Goal: Task Accomplishment & Management: Manage account settings

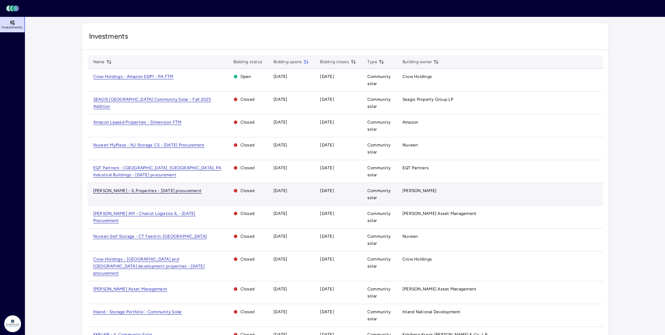
click at [119, 192] on span "[PERSON_NAME] - IL Properties - [DATE] procurement" at bounding box center [147, 190] width 109 height 5
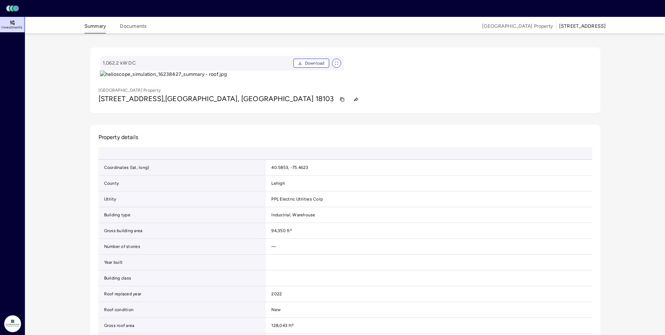
click at [15, 25] on link "Investments" at bounding box center [13, 24] width 26 height 15
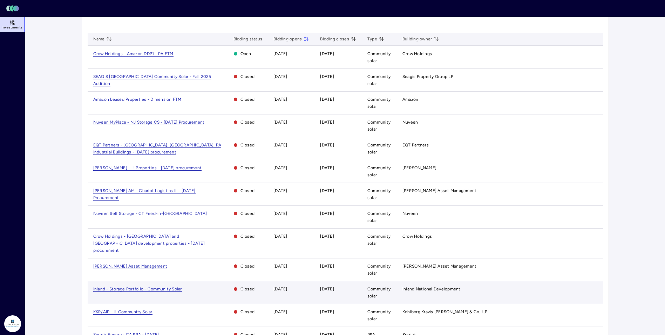
scroll to position [35, 0]
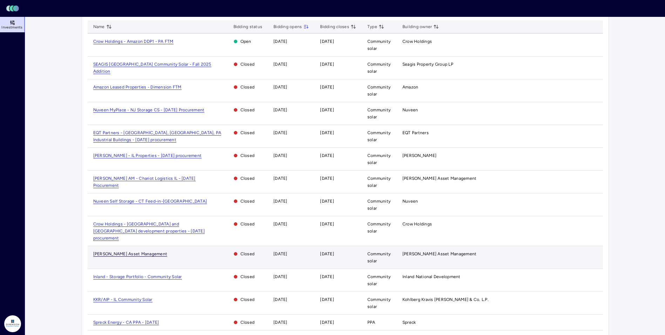
click at [114, 251] on span "[PERSON_NAME] Asset Management" at bounding box center [130, 253] width 74 height 5
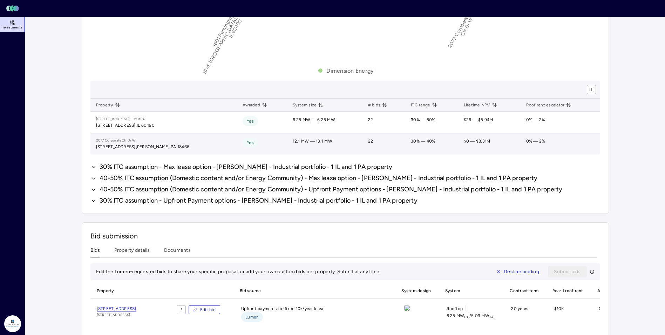
scroll to position [631, 0]
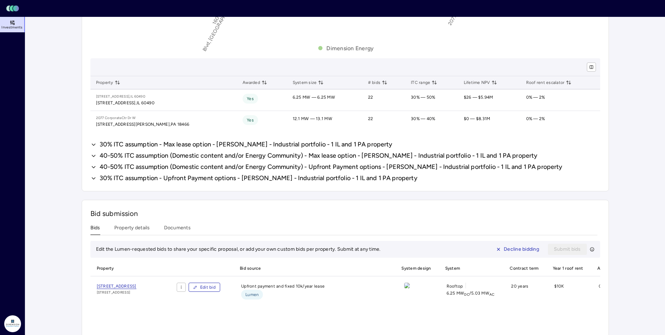
click at [139, 145] on span "30% ITC assumption - Max lease option - [PERSON_NAME] - Industrial portfolio - …" at bounding box center [246, 144] width 293 height 8
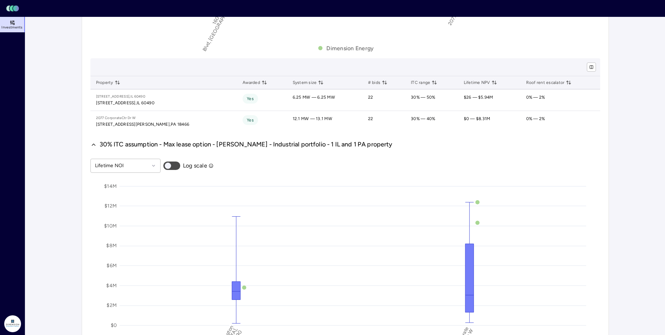
click at [147, 146] on span "30% ITC assumption - Max lease option - [PERSON_NAME] - Industrial portfolio - …" at bounding box center [246, 144] width 293 height 8
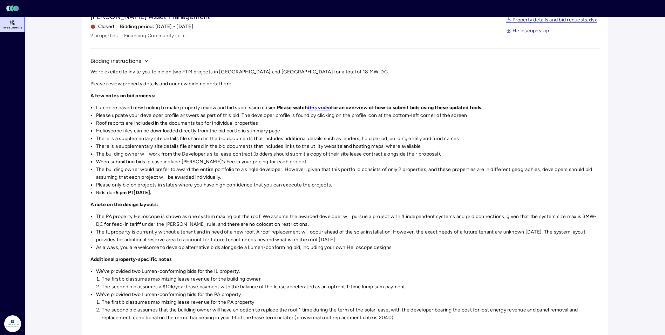
scroll to position [0, 0]
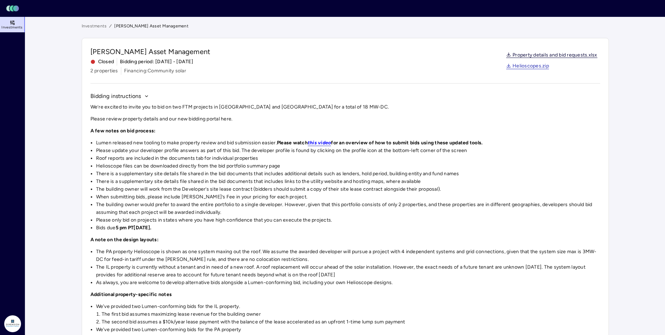
click at [535, 56] on link "Property details and bid requests.xlsx" at bounding box center [551, 56] width 91 height 6
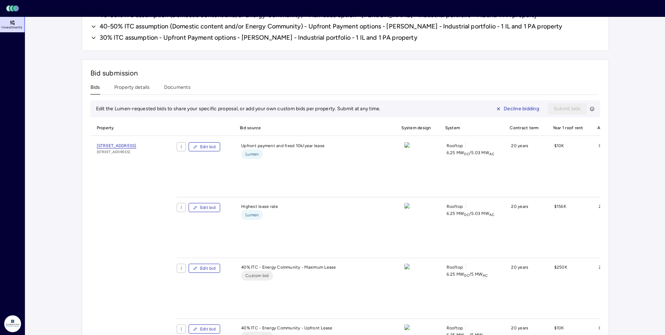
scroll to position [701, 0]
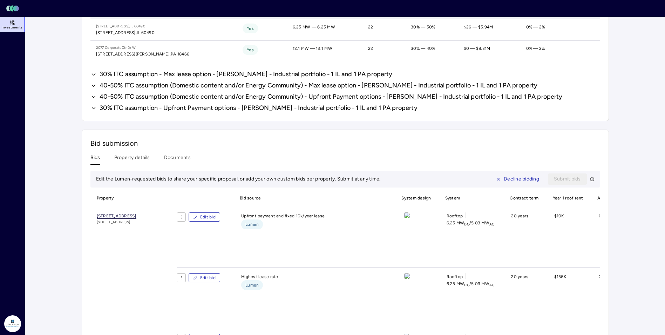
click at [107, 214] on span "[STREET_ADDRESS]" at bounding box center [117, 215] width 40 height 5
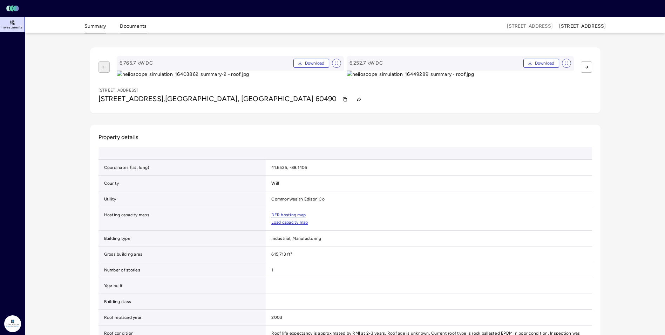
click at [140, 28] on button "Documents" at bounding box center [133, 27] width 27 height 11
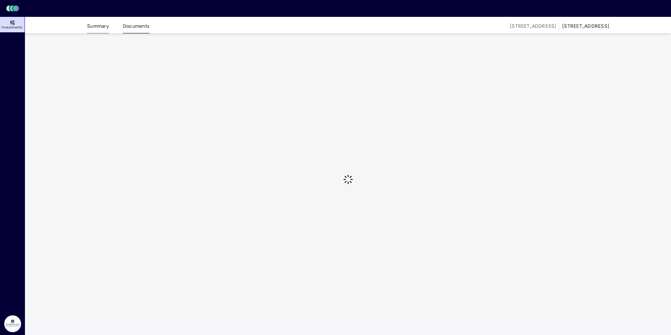
click at [93, 32] on button "Summary" at bounding box center [98, 27] width 22 height 11
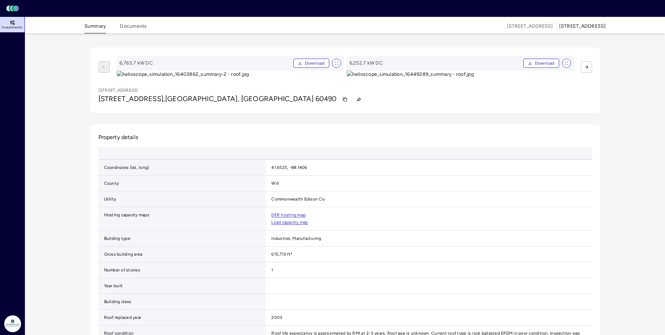
click at [16, 27] on span "Investments" at bounding box center [11, 27] width 21 height 4
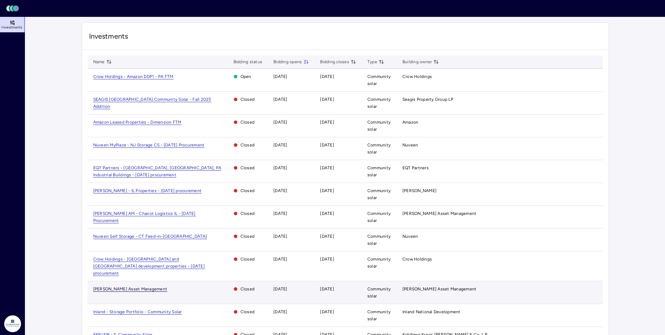
click at [123, 286] on span "[PERSON_NAME] Asset Management" at bounding box center [130, 288] width 74 height 5
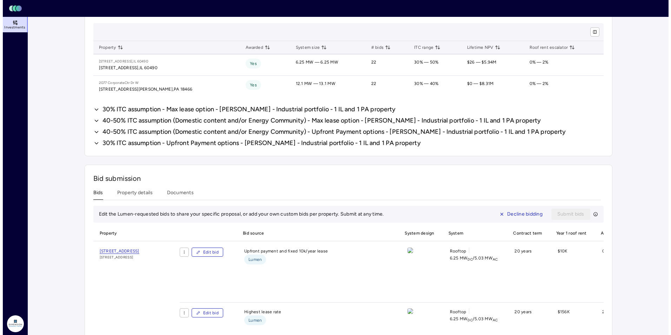
scroll to position [701, 0]
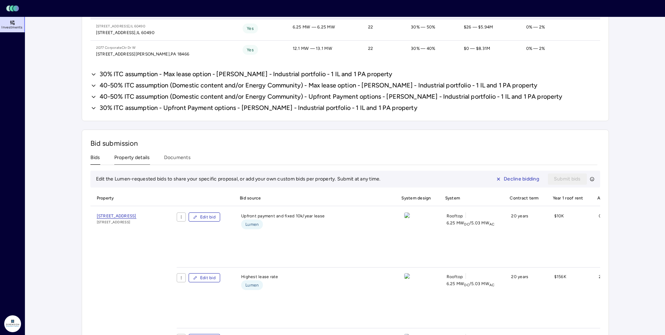
click at [137, 158] on button "Property details" at bounding box center [132, 159] width 36 height 11
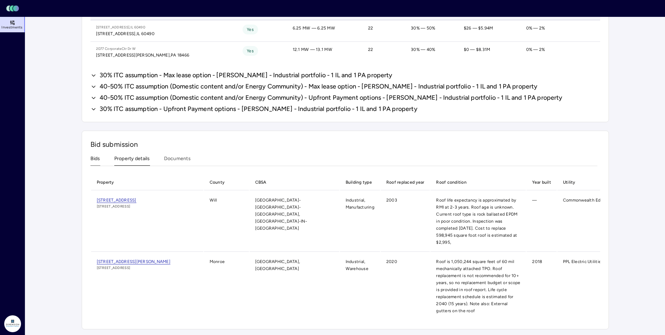
click at [93, 157] on button "Bids" at bounding box center [95, 160] width 10 height 11
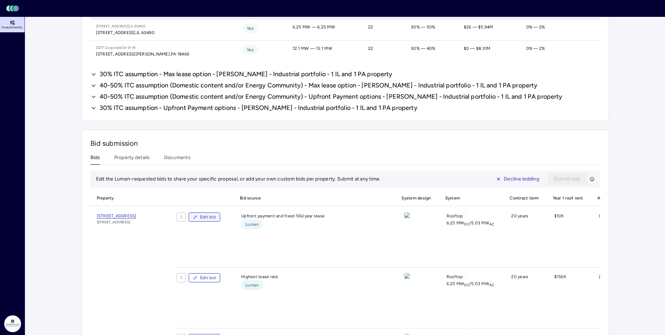
click at [216, 220] on span "Edit bid" at bounding box center [207, 216] width 15 height 7
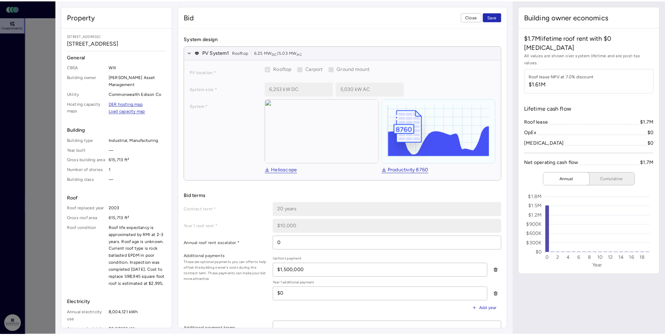
scroll to position [35, 0]
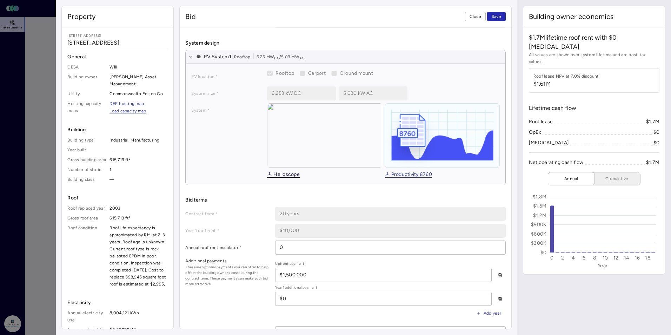
click at [290, 172] on link "Helioscope" at bounding box center [283, 175] width 33 height 6
click at [42, 99] on div at bounding box center [335, 167] width 671 height 335
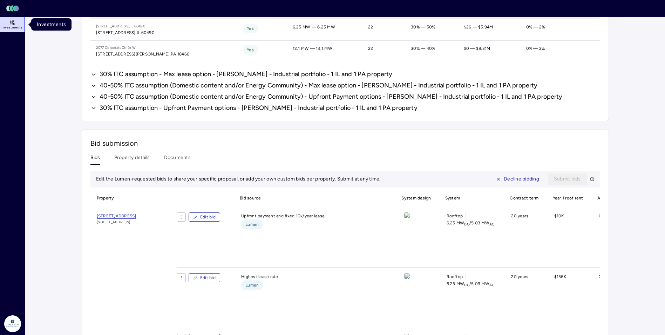
click at [10, 29] on link "Investments" at bounding box center [13, 24] width 26 height 15
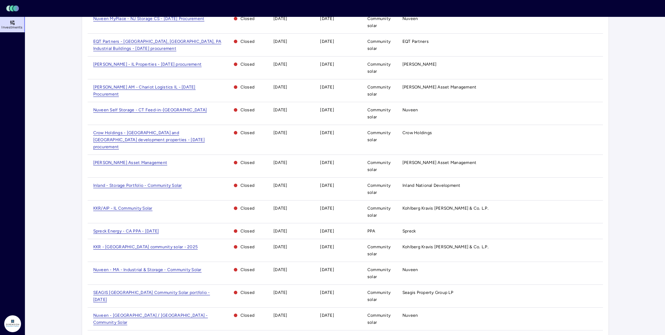
scroll to position [114, 0]
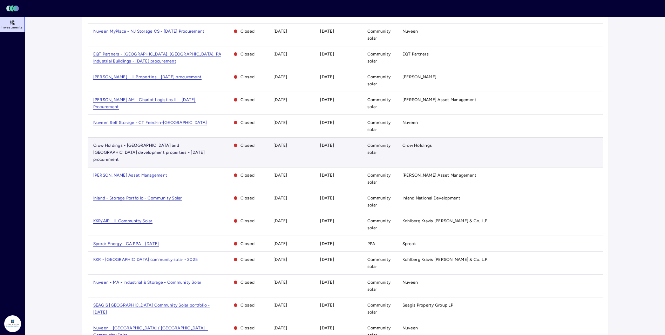
click at [119, 147] on span "Crow Holdings - [GEOGRAPHIC_DATA] and [GEOGRAPHIC_DATA] development properties …" at bounding box center [149, 152] width 112 height 19
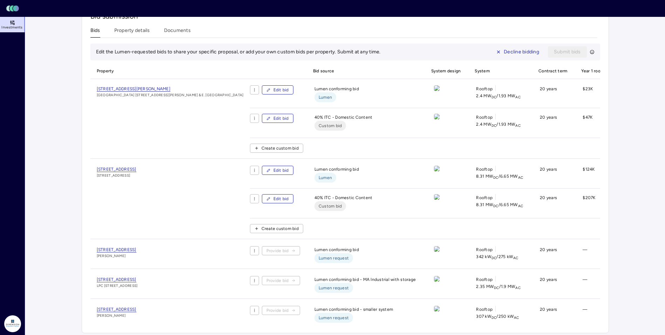
scroll to position [374, 0]
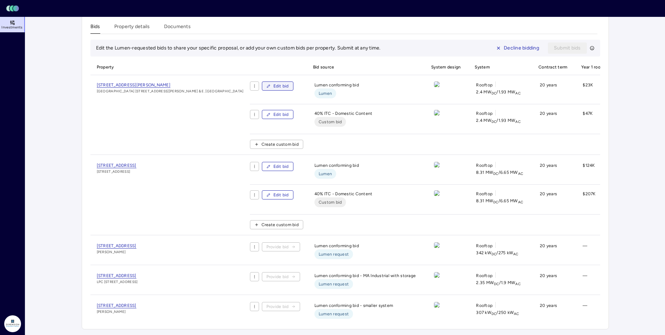
click at [274, 89] on span "Edit bid" at bounding box center [281, 85] width 15 height 7
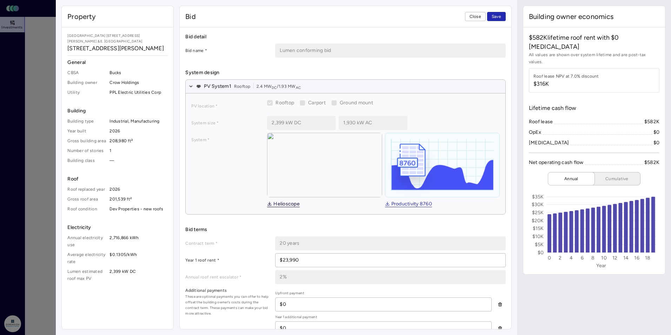
click at [283, 202] on link "Helioscope" at bounding box center [283, 204] width 33 height 6
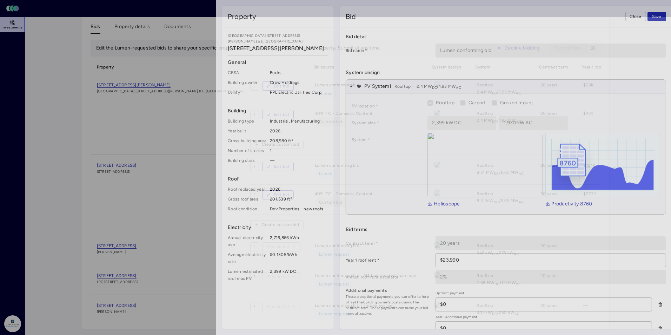
click at [15, 80] on div at bounding box center [335, 167] width 671 height 335
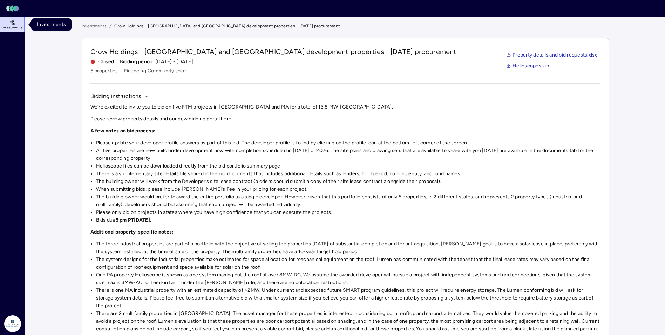
drag, startPoint x: 13, startPoint y: 18, endPoint x: 15, endPoint y: 22, distance: 4.8
click at [13, 18] on link "Investments" at bounding box center [13, 24] width 26 height 15
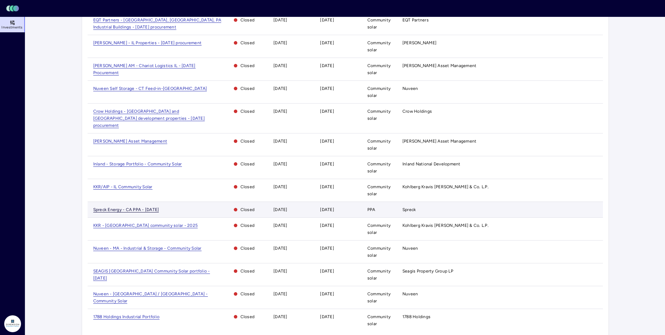
scroll to position [149, 0]
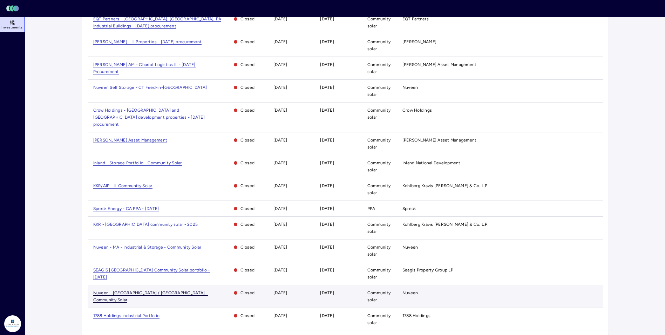
click at [138, 290] on span "Nuveen - [GEOGRAPHIC_DATA] / [GEOGRAPHIC_DATA] - Community Solar" at bounding box center [150, 296] width 115 height 12
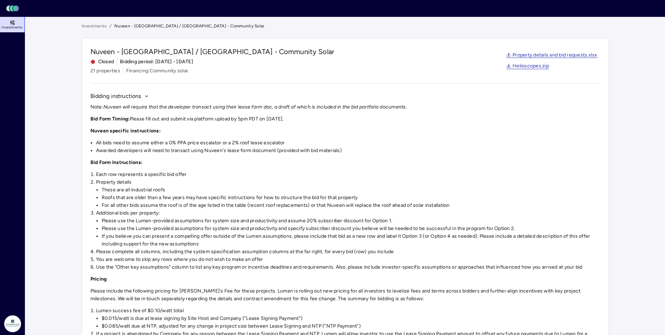
click at [16, 22] on link "Investments" at bounding box center [13, 24] width 26 height 15
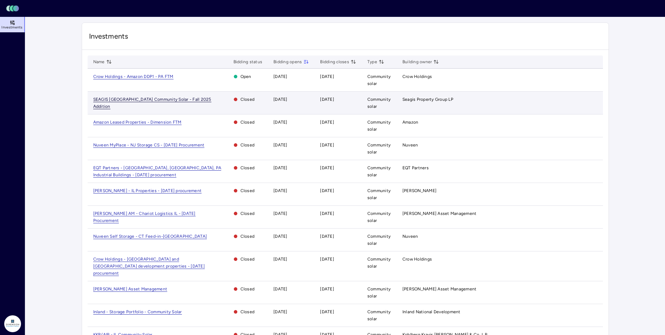
click at [131, 101] on span "SEAGIS [GEOGRAPHIC_DATA] Community Solar - Fall 2025 Addition" at bounding box center [152, 103] width 118 height 12
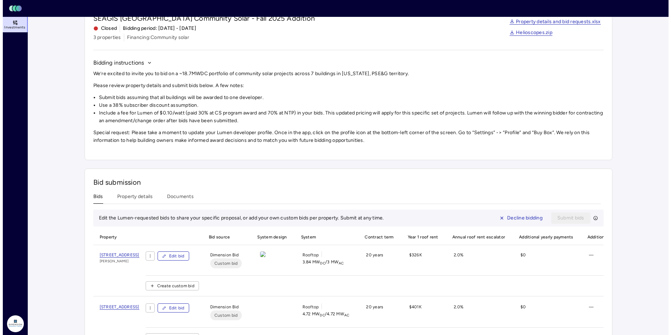
scroll to position [70, 0]
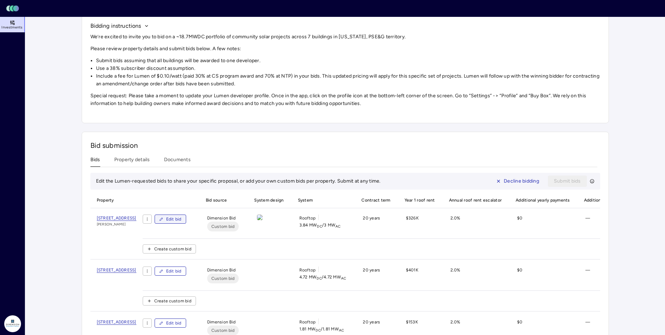
click at [182, 217] on span "Edit bid" at bounding box center [173, 218] width 15 height 7
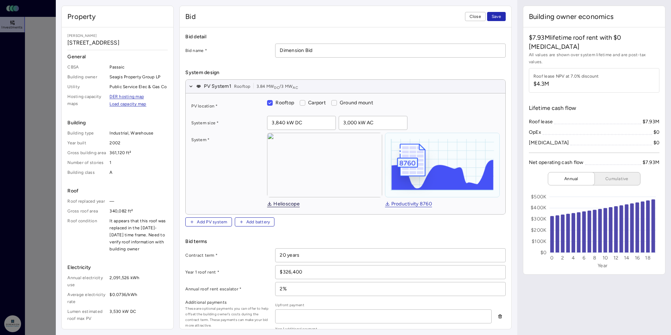
click at [286, 202] on link "Helioscope" at bounding box center [283, 204] width 33 height 6
click at [280, 201] on link "Helioscope" at bounding box center [283, 204] width 33 height 6
click at [50, 52] on div at bounding box center [335, 167] width 671 height 335
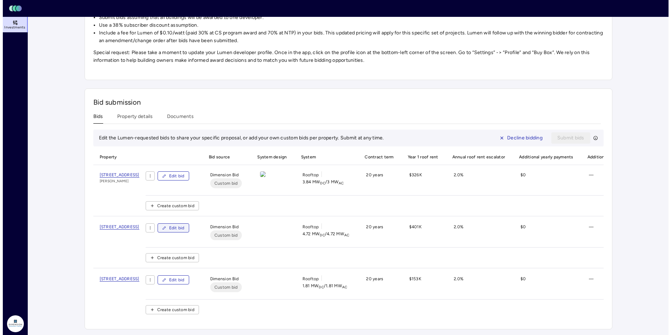
scroll to position [119, 0]
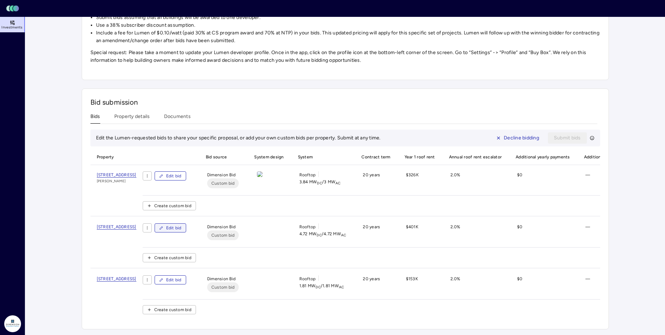
click at [182, 225] on span "Edit bid" at bounding box center [173, 227] width 15 height 7
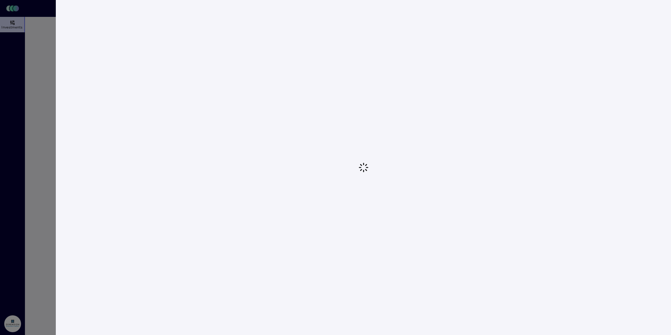
type textarea "x"
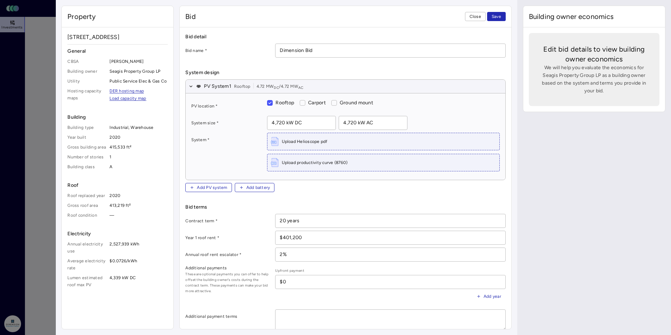
drag, startPoint x: 49, startPoint y: 127, endPoint x: 135, endPoint y: 236, distance: 139.6
click at [49, 127] on div at bounding box center [335, 167] width 671 height 335
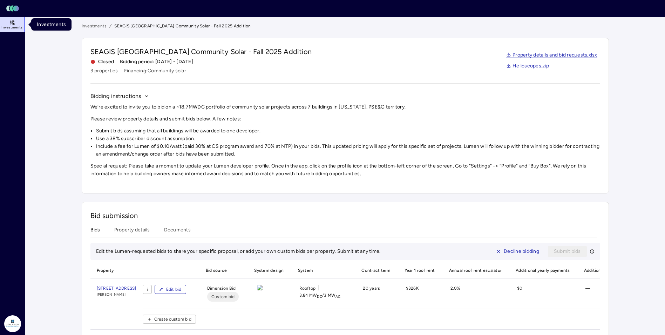
click at [4, 23] on link "Investments" at bounding box center [13, 24] width 26 height 15
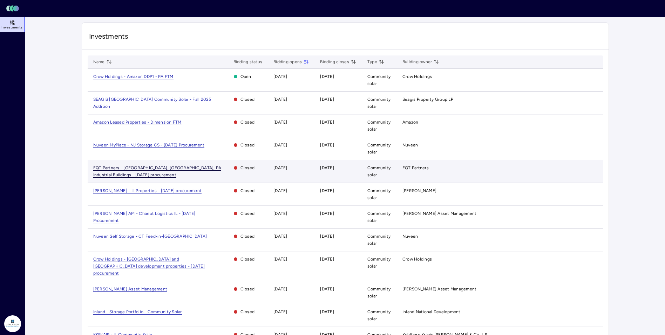
click at [111, 168] on span "EQT Partners - [GEOGRAPHIC_DATA], [GEOGRAPHIC_DATA], PA Industrial Buildings - …" at bounding box center [157, 171] width 128 height 12
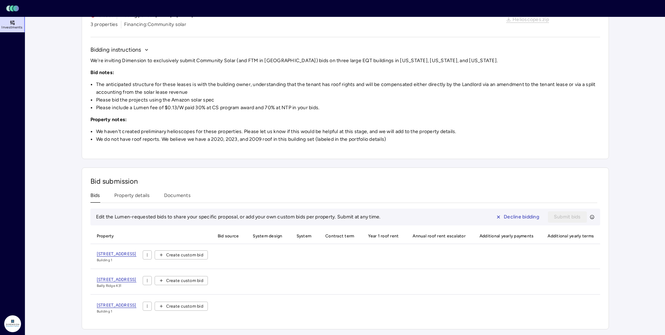
scroll to position [52, 0]
